Goal: Information Seeking & Learning: Learn about a topic

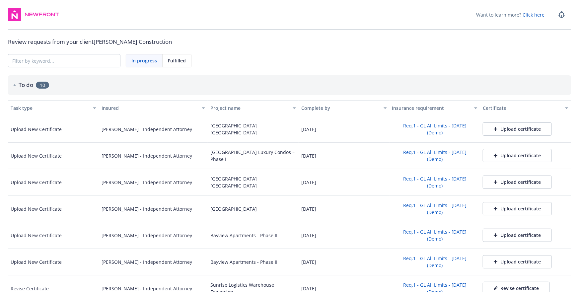
click at [272, 23] on div "Want to learn more? Click here" at bounding box center [290, 19] width 564 height 22
